Goal: Information Seeking & Learning: Learn about a topic

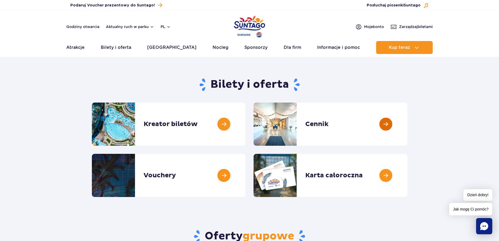
click at [407, 128] on link at bounding box center [407, 123] width 0 height 43
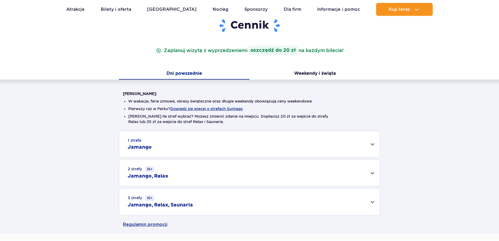
scroll to position [82, 0]
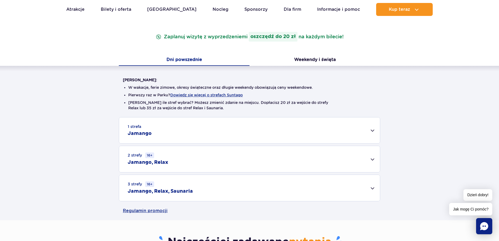
click at [375, 132] on div "1 strefa Jamango" at bounding box center [249, 130] width 261 height 26
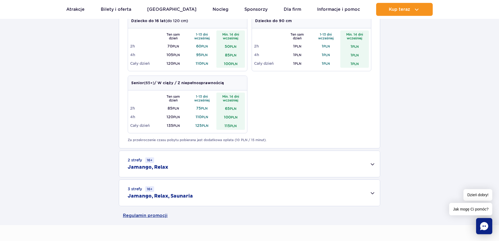
scroll to position [275, 0]
click at [373, 165] on div "2 strefy 16+ Jamango, Relax" at bounding box center [249, 163] width 261 height 26
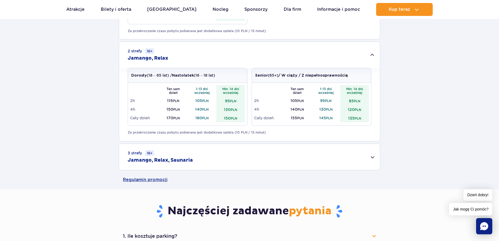
scroll to position [412, 0]
